Goal: Information Seeking & Learning: Check status

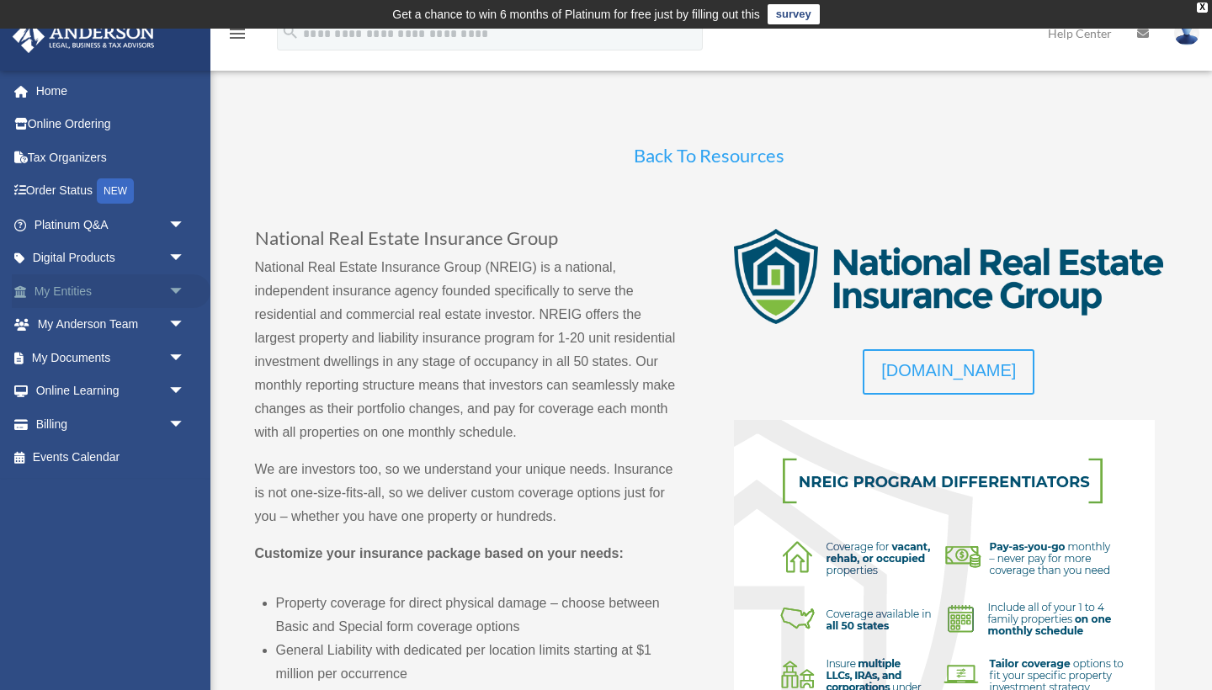
click at [68, 284] on link "My Entities arrow_drop_down" at bounding box center [111, 291] width 199 height 34
click at [176, 290] on span "arrow_drop_down" at bounding box center [185, 291] width 34 height 35
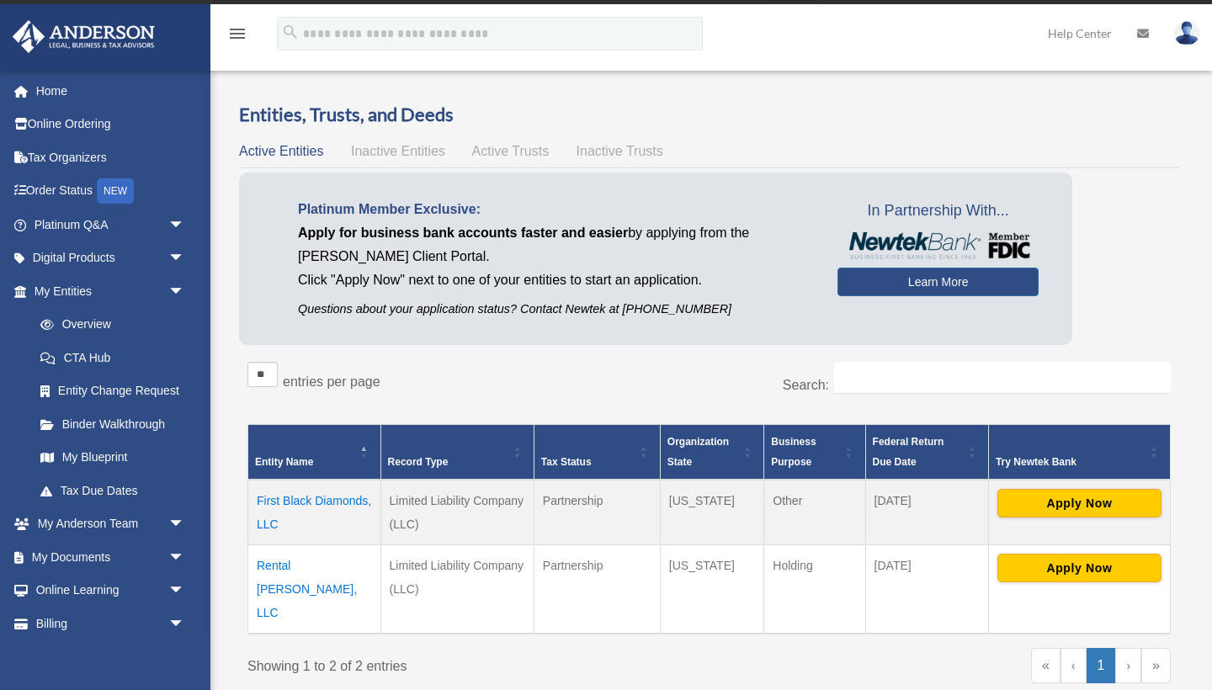
scroll to position [24, 0]
click at [502, 146] on span "Active Trusts" at bounding box center [510, 151] width 77 height 14
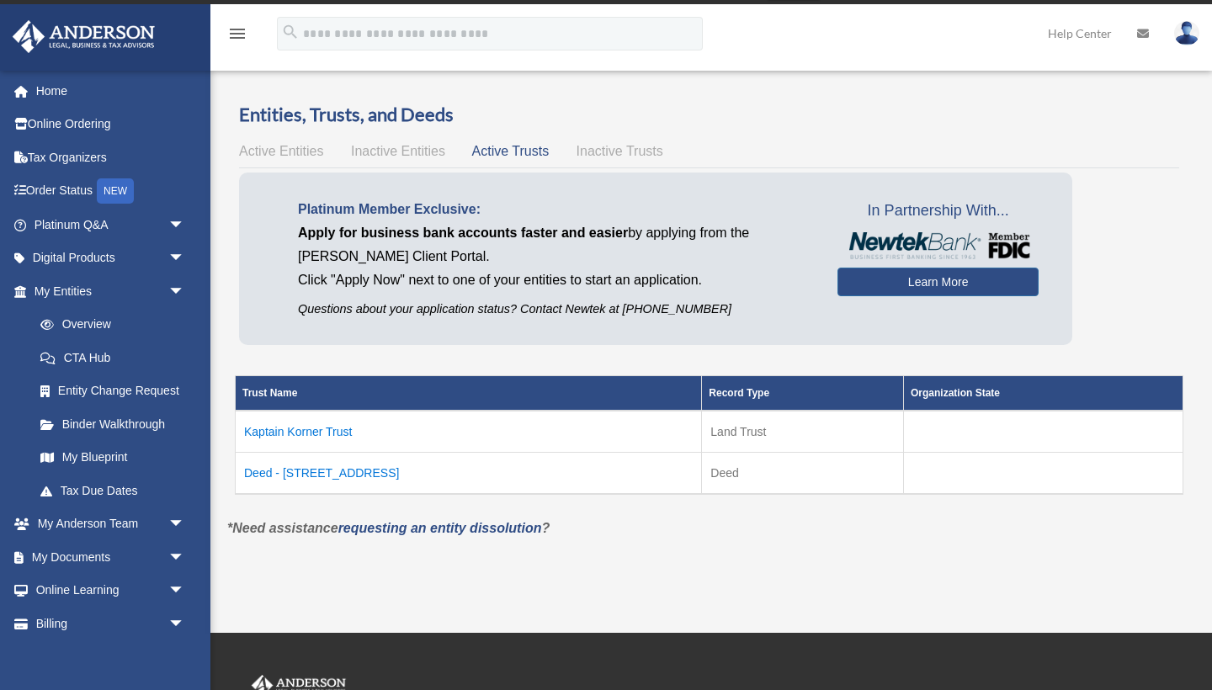
click at [319, 423] on td "Kaptain Korner Trust" at bounding box center [469, 432] width 466 height 42
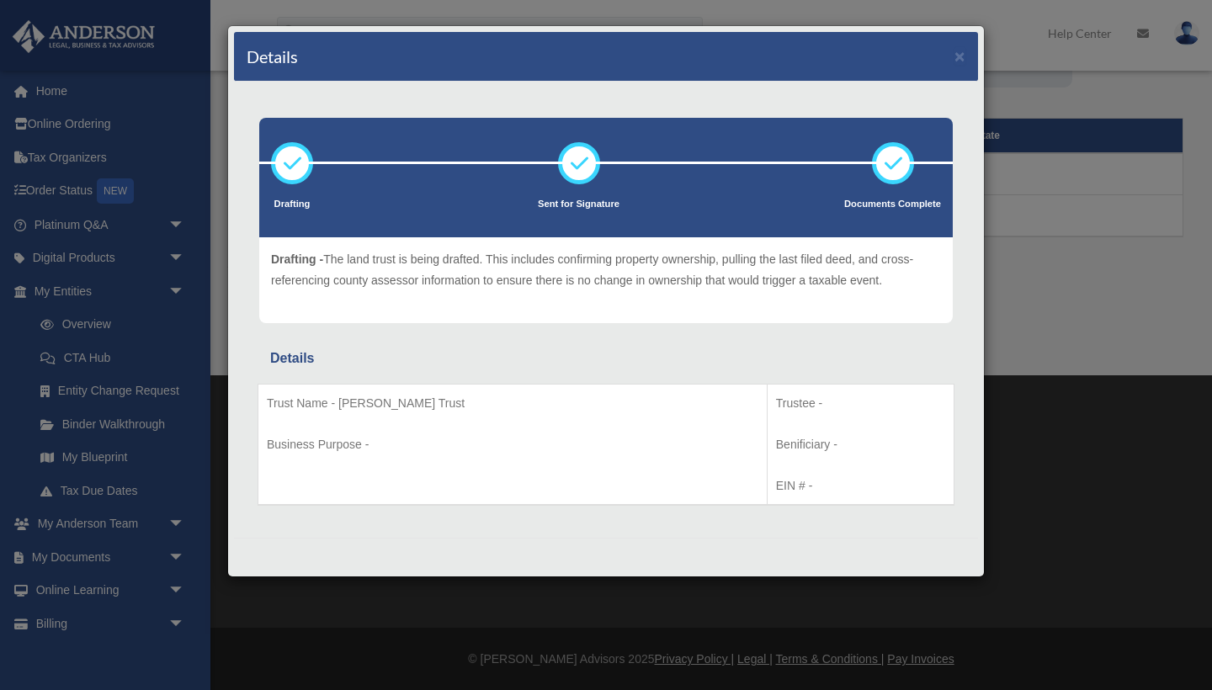
scroll to position [281, 0]
click at [454, 343] on div "Drafting Sent for Signature Details" at bounding box center [606, 310] width 744 height 456
click at [460, 270] on p "Sent For Signature - The land trust has been sent for your signature either via…" at bounding box center [606, 269] width 670 height 41
click at [956, 52] on button "×" at bounding box center [959, 56] width 11 height 18
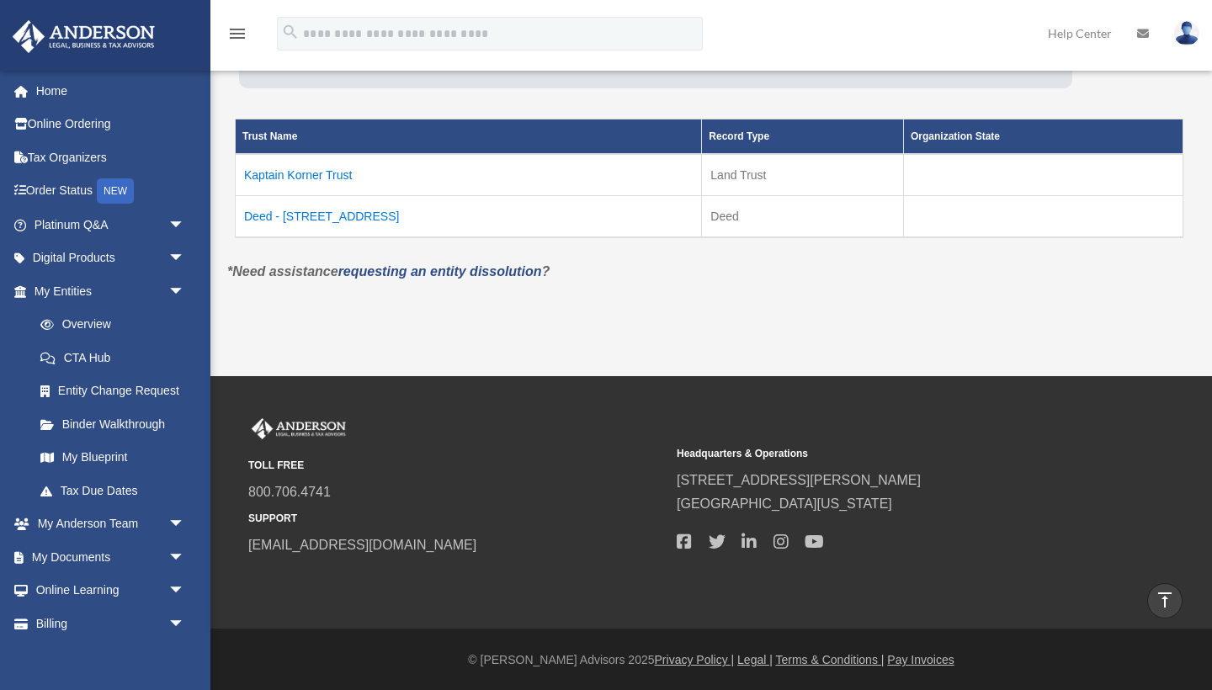
click at [337, 208] on td "Deed - 4301-4624 Harbour Village Boulevard" at bounding box center [469, 217] width 466 height 42
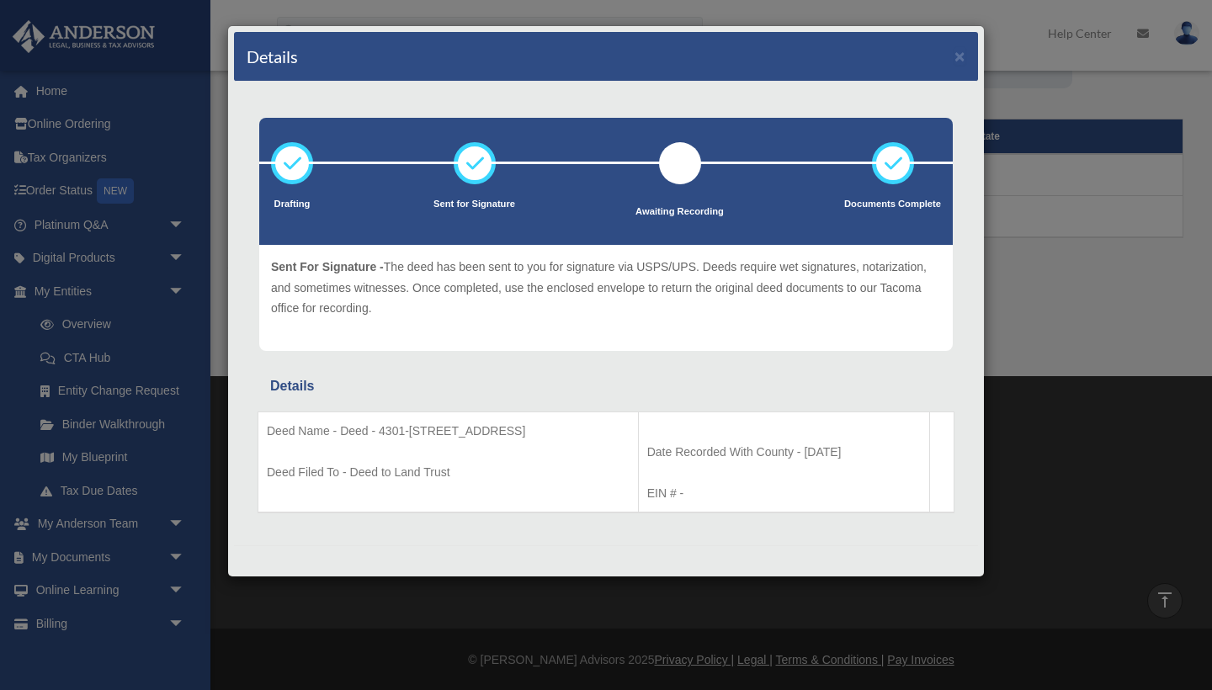
click at [968, 59] on div "Details ×" at bounding box center [606, 57] width 744 height 50
click at [962, 52] on button "×" at bounding box center [959, 56] width 11 height 18
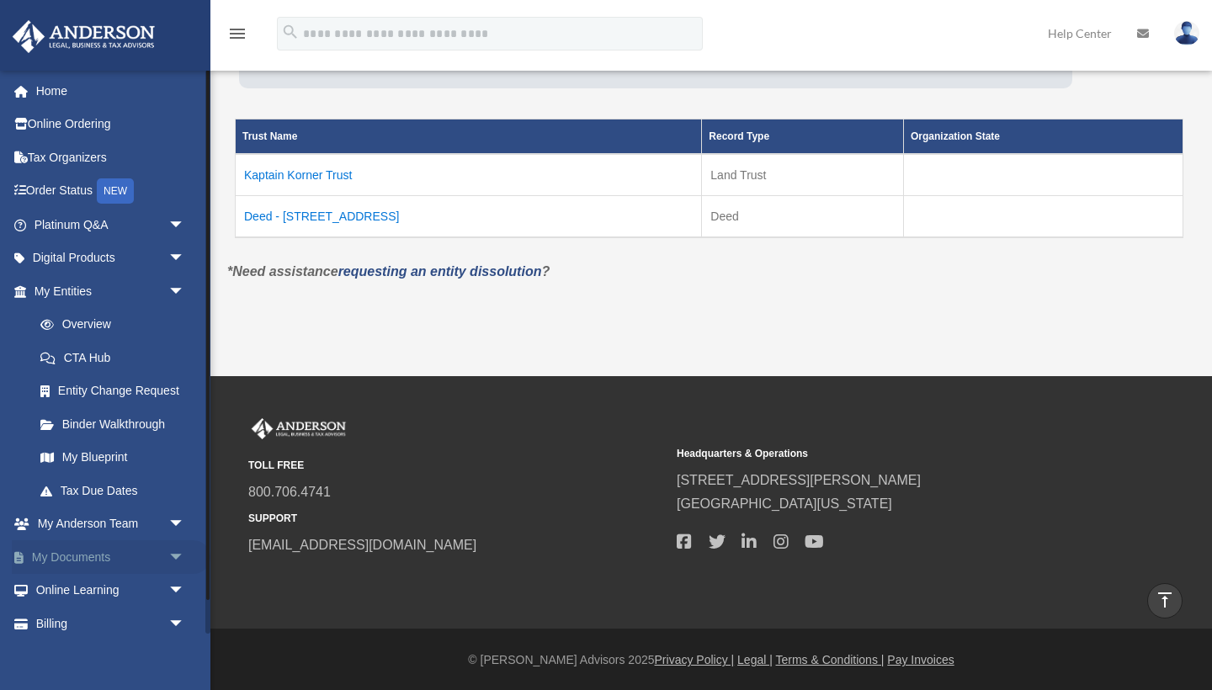
click at [91, 550] on link "My Documents arrow_drop_down" at bounding box center [111, 557] width 199 height 34
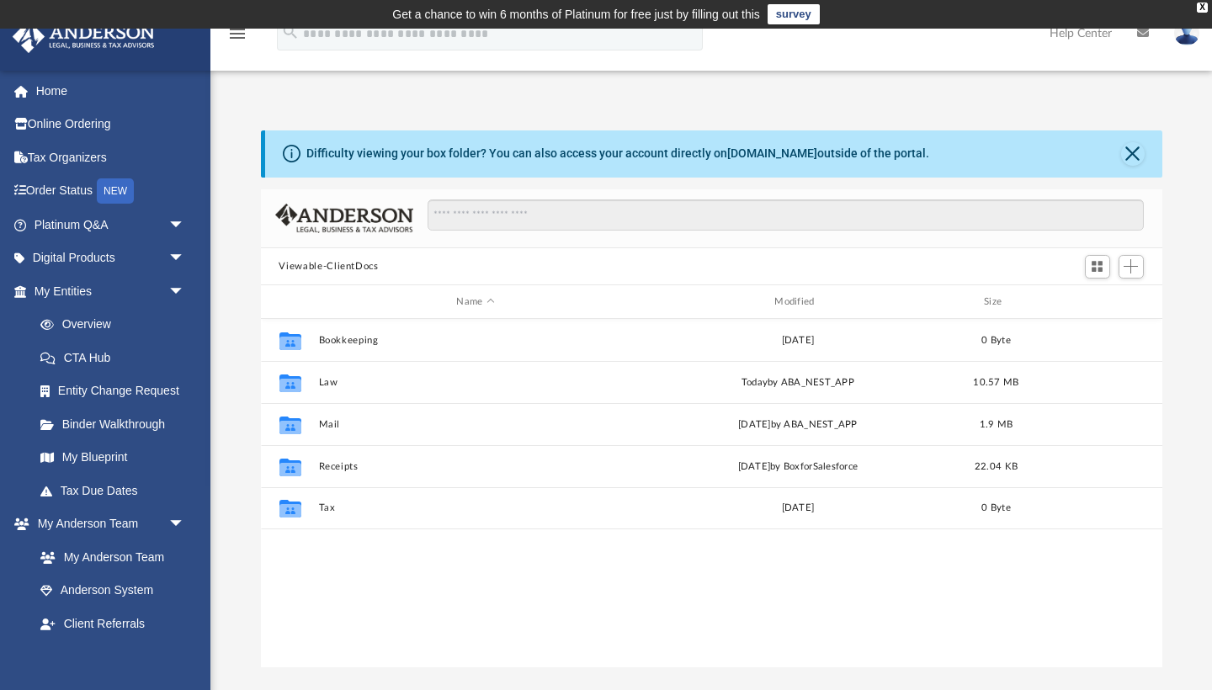
scroll to position [383, 901]
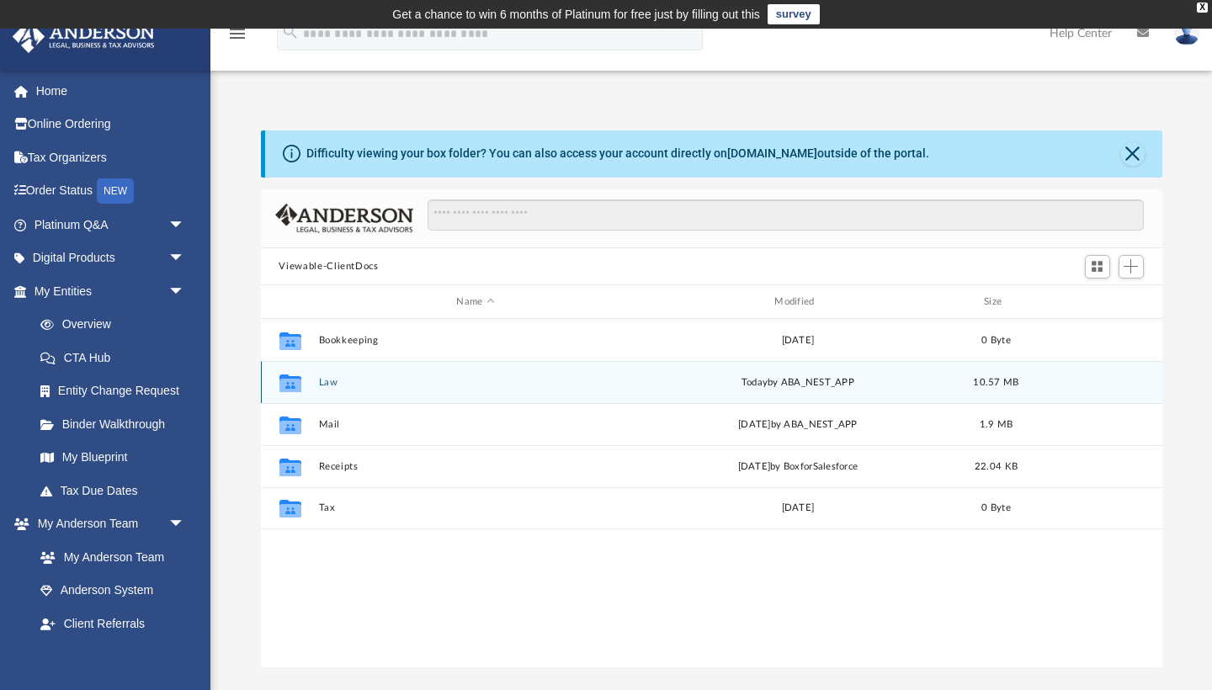
click at [327, 387] on button "Law" at bounding box center [475, 382] width 315 height 11
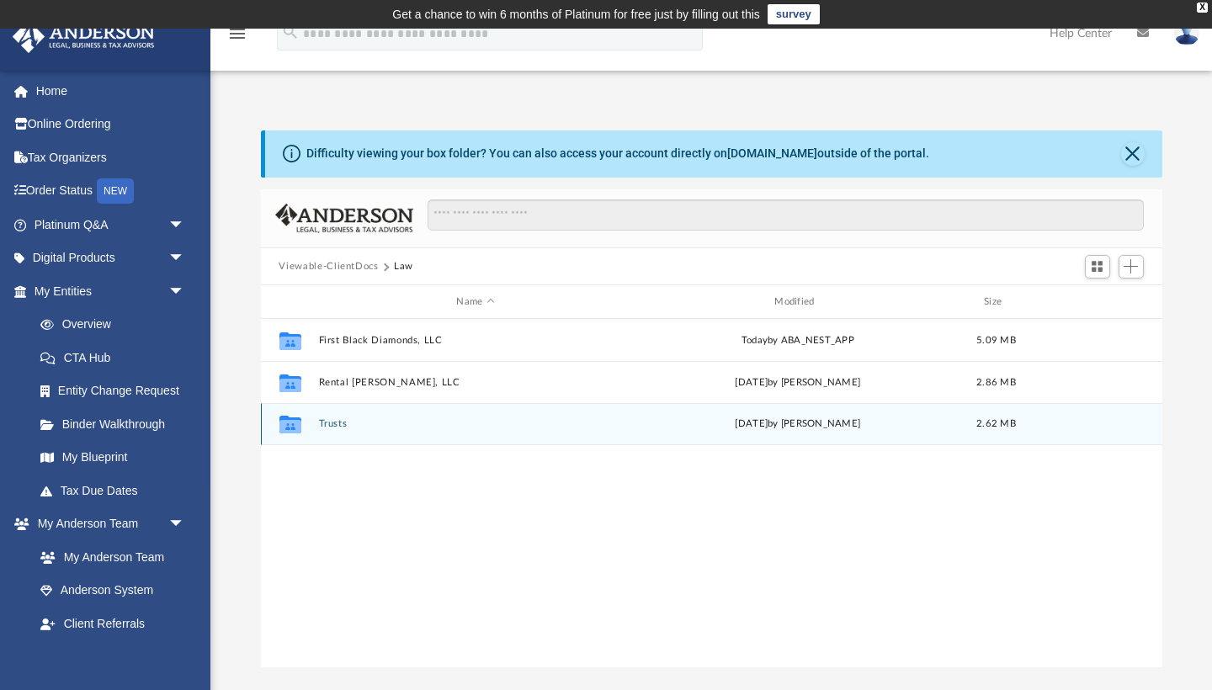
click at [334, 422] on button "Trusts" at bounding box center [475, 424] width 315 height 11
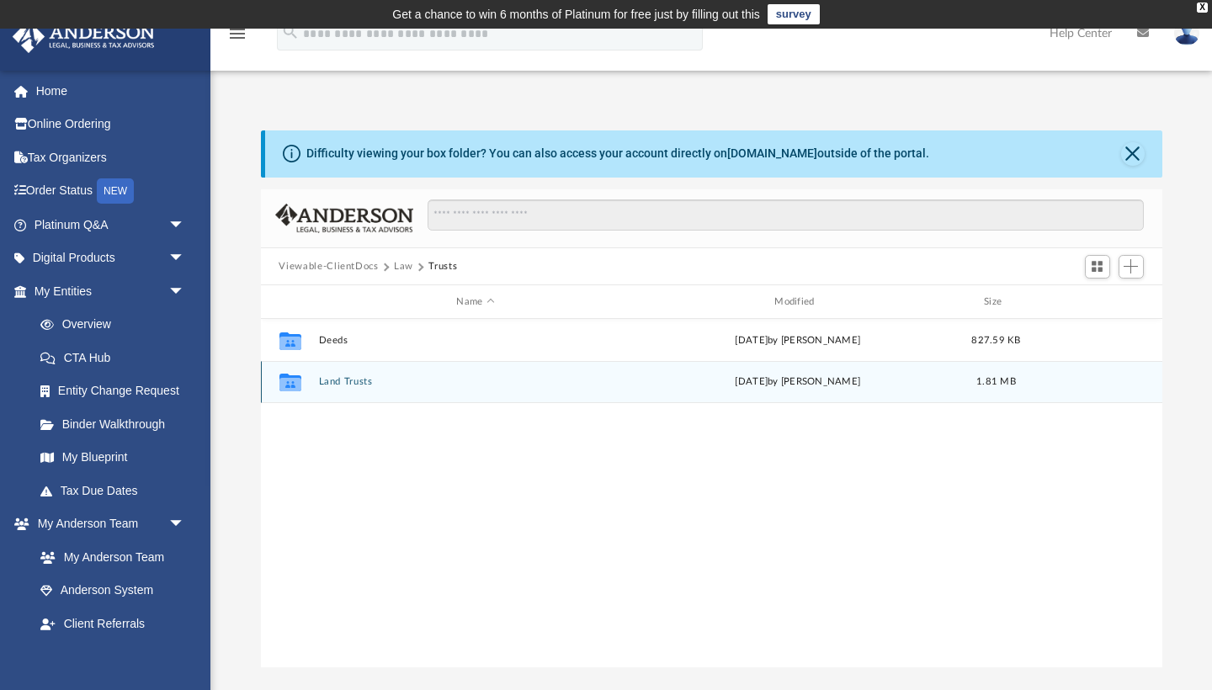
click at [346, 379] on button "Land Trusts" at bounding box center [475, 382] width 315 height 11
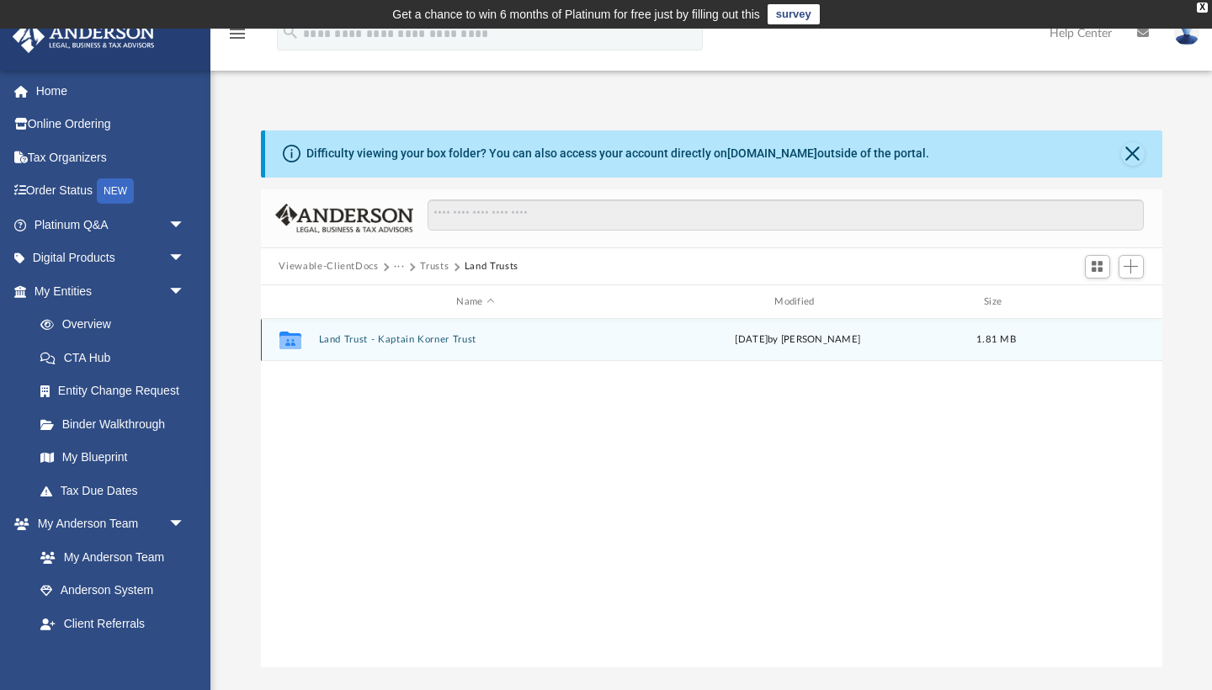
click at [351, 340] on button "Land Trust - Kaptain Korner Trust" at bounding box center [475, 340] width 315 height 11
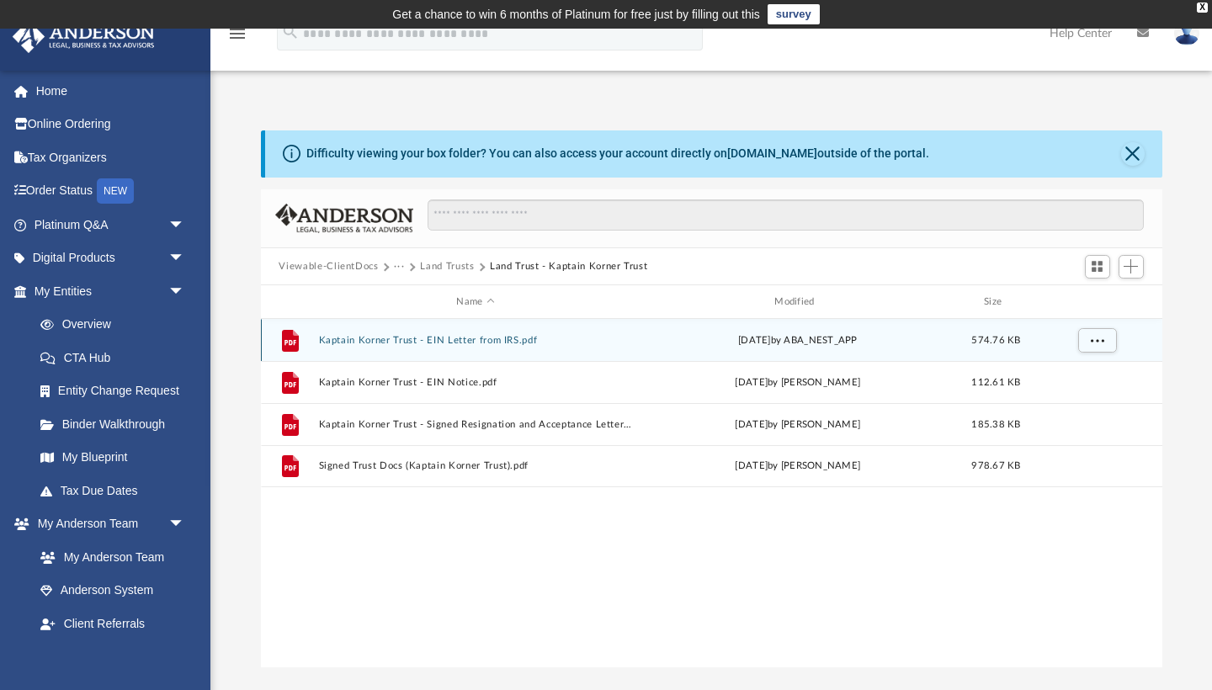
click at [359, 336] on button "Kaptain Korner Trust - EIN Letter from IRS.pdf" at bounding box center [475, 340] width 315 height 11
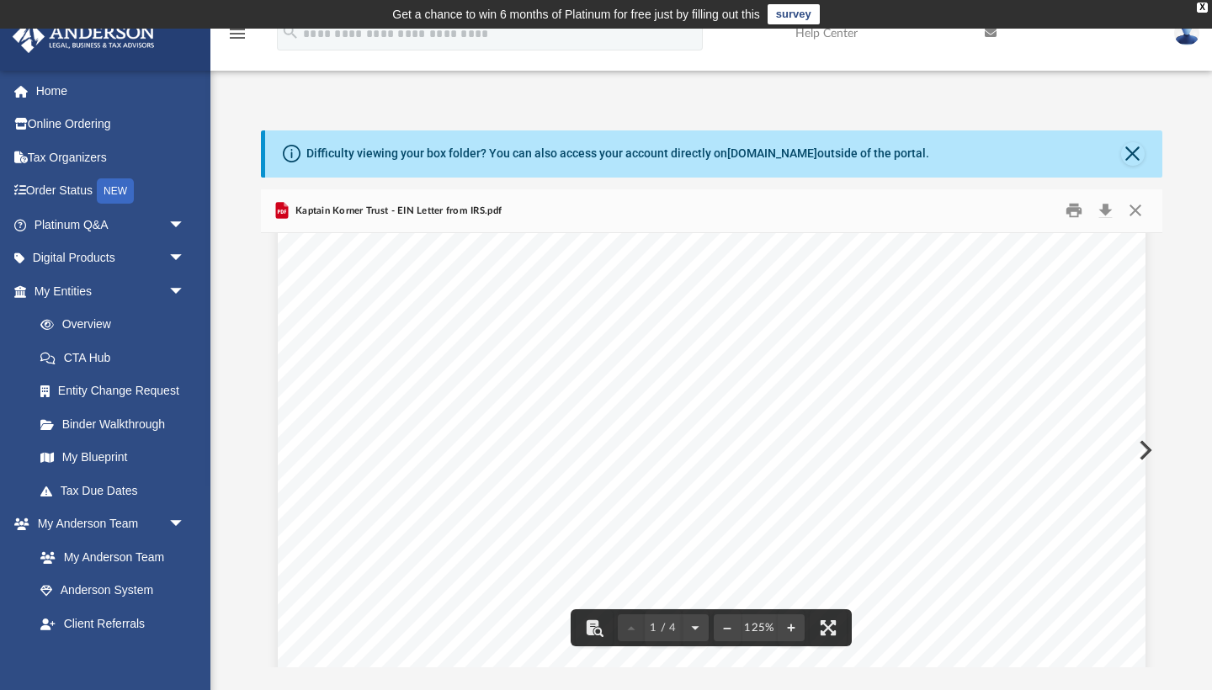
scroll to position [114, 0]
drag, startPoint x: 444, startPoint y: 402, endPoint x: 569, endPoint y: 401, distance: 125.4
click at [569, 401] on div "Page 1" at bounding box center [712, 684] width 868 height 1107
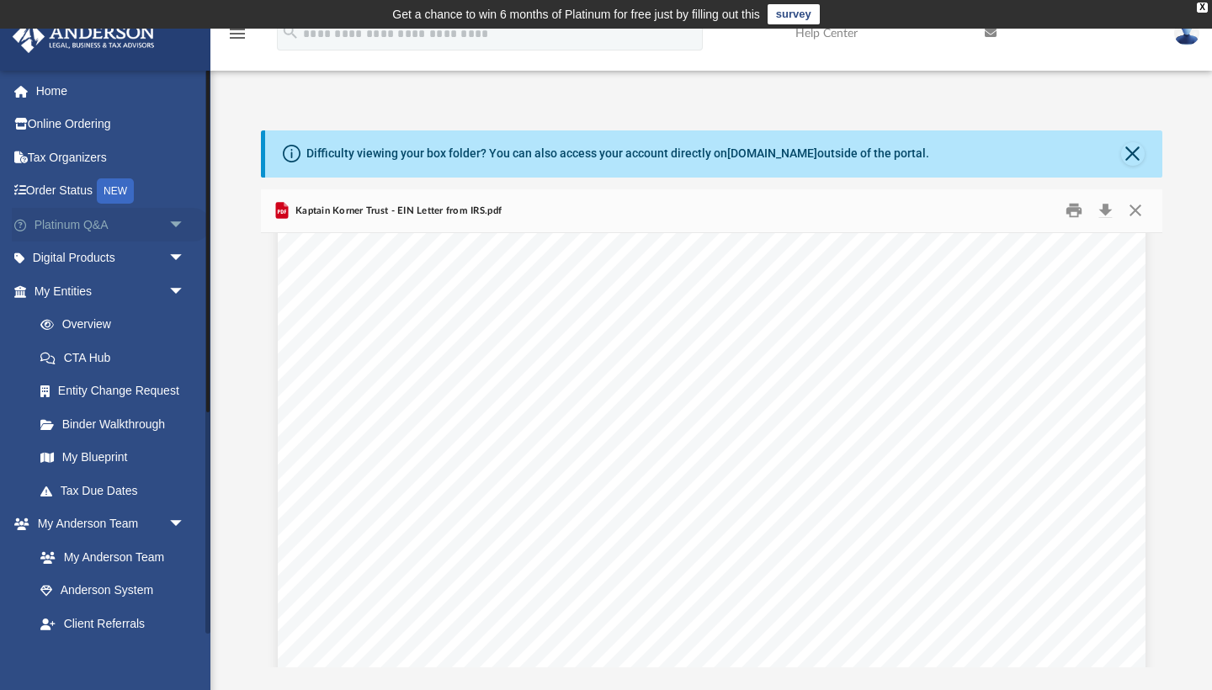
click at [79, 227] on link "Platinum Q&A arrow_drop_down" at bounding box center [111, 225] width 199 height 34
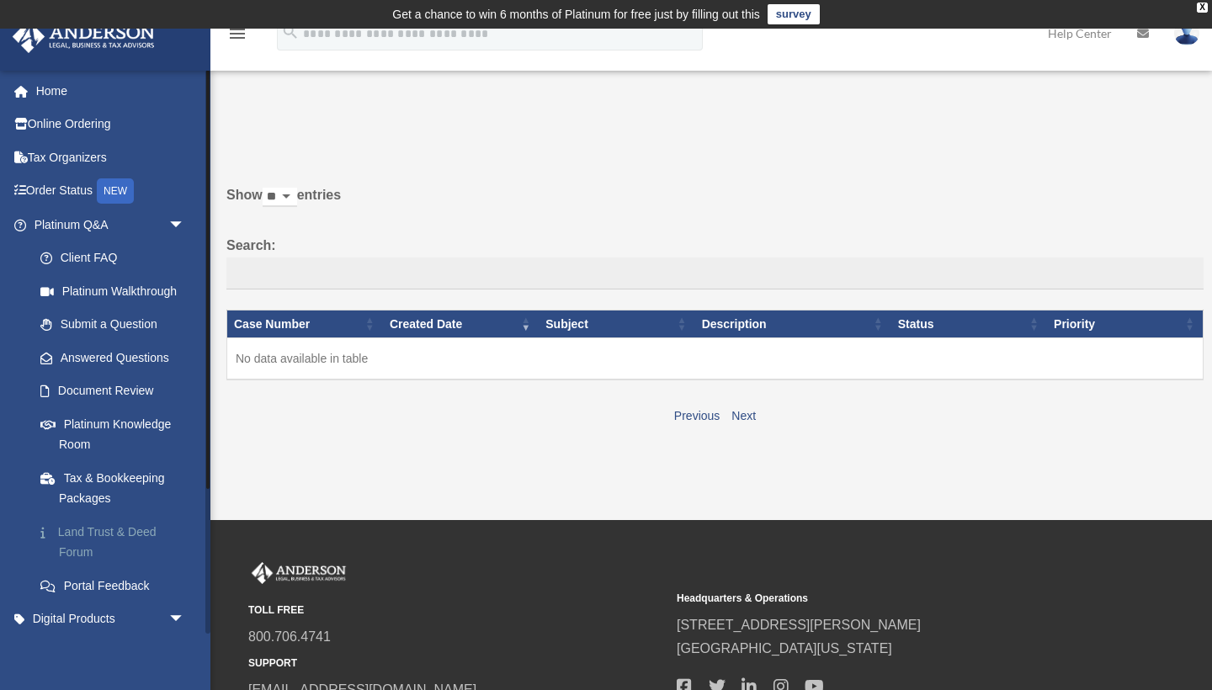
click at [86, 531] on link "Land Trust & Deed Forum" at bounding box center [117, 542] width 187 height 54
